Goal: Task Accomplishment & Management: Complete application form

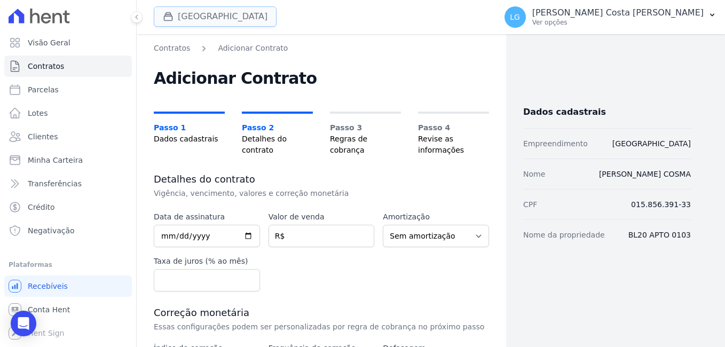
click at [186, 18] on button "[GEOGRAPHIC_DATA]" at bounding box center [215, 16] width 123 height 20
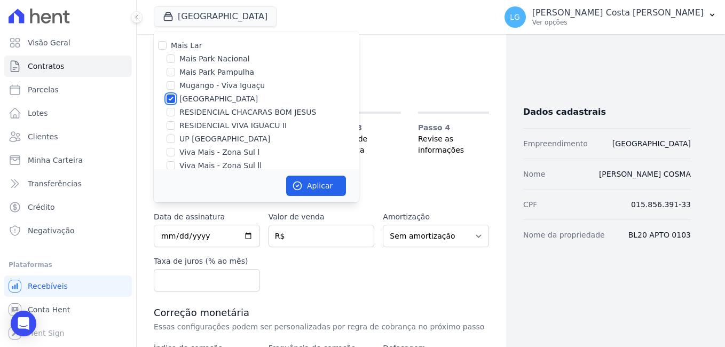
click at [173, 98] on input "[GEOGRAPHIC_DATA]" at bounding box center [170, 98] width 9 height 9
checkbox input "false"
click at [175, 71] on div "Mais Park Pampulha" at bounding box center [256, 72] width 205 height 11
click at [170, 72] on input "Mais Park Pampulha" at bounding box center [170, 72] width 9 height 9
checkbox input "true"
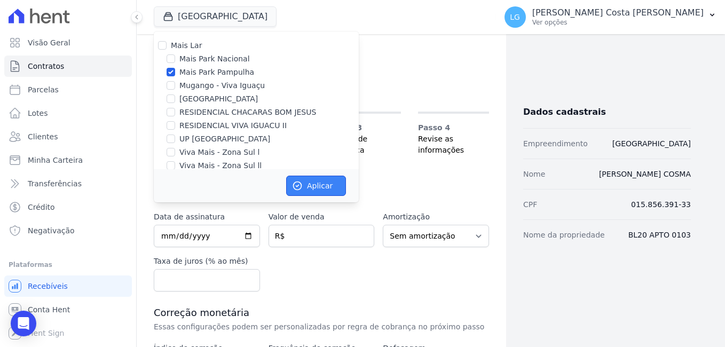
click at [314, 185] on button "Aplicar" at bounding box center [316, 186] width 60 height 20
click at [46, 136] on span "Clientes" at bounding box center [43, 136] width 30 height 11
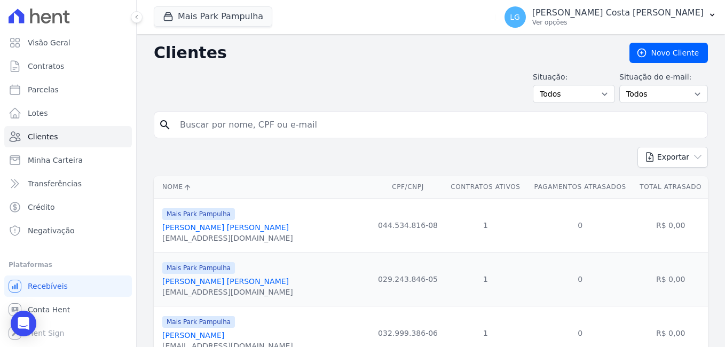
click at [214, 123] on input "search" at bounding box center [437, 124] width 529 height 21
paste input "[PERSON_NAME] DOS [PERSON_NAME] [PERSON_NAME]"
type input "[PERSON_NAME] DOS [PERSON_NAME] [PERSON_NAME]"
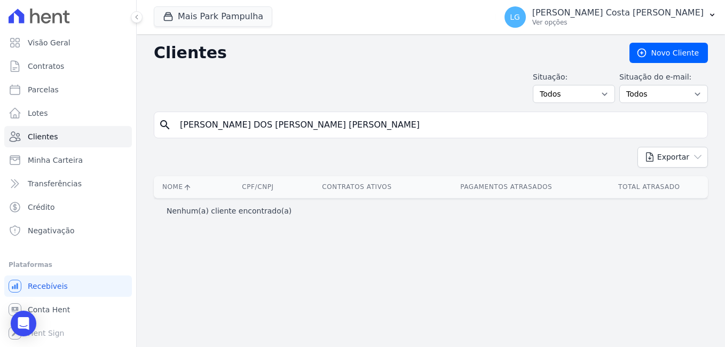
click at [314, 126] on input "[PERSON_NAME] DOS [PERSON_NAME] [PERSON_NAME]" at bounding box center [437, 124] width 529 height 21
drag, startPoint x: 230, startPoint y: 128, endPoint x: 400, endPoint y: 127, distance: 170.2
click at [400, 127] on input "[PERSON_NAME] DOS [PERSON_NAME] [PERSON_NAME]" at bounding box center [437, 124] width 529 height 21
type input "[PERSON_NAME]"
click at [261, 125] on input "[PERSON_NAME]" at bounding box center [437, 124] width 529 height 21
